Goal: Use online tool/utility

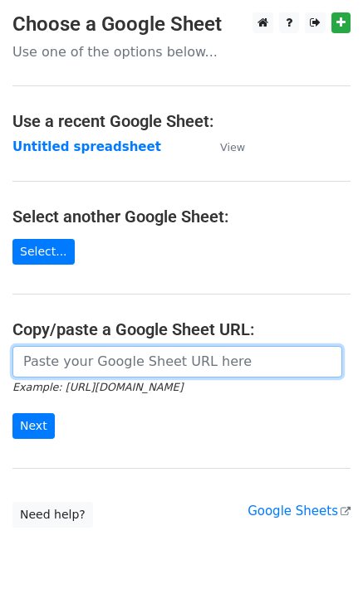
click at [73, 364] on input "url" at bounding box center [176, 362] width 329 height 32
paste input "[URL][DOMAIN_NAME]"
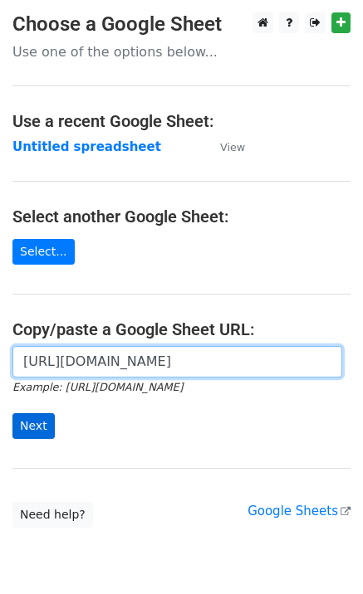
scroll to position [0, 377]
type input "[URL][DOMAIN_NAME]"
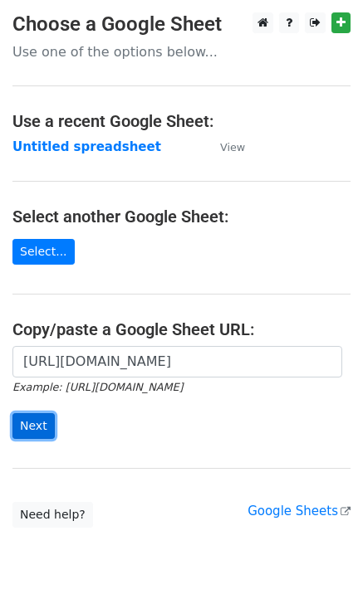
scroll to position [0, 0]
click at [41, 423] on input "Next" at bounding box center [33, 426] width 42 height 26
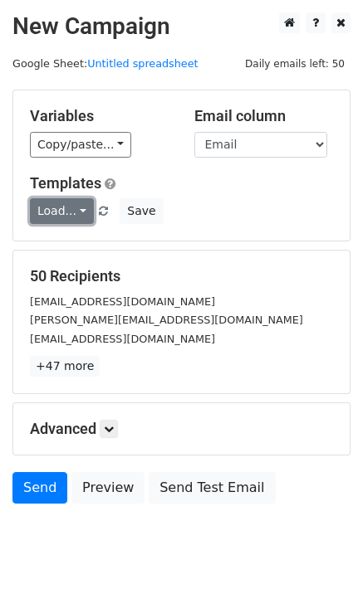
click at [65, 221] on link "Load..." at bounding box center [62, 211] width 64 height 26
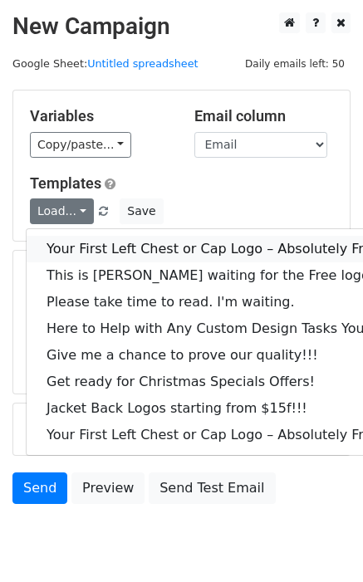
click at [82, 238] on link "Your First Left Chest or Cap Logo – Absolutely Free" at bounding box center [225, 249] width 396 height 27
